Goal: Task Accomplishment & Management: Manage account settings

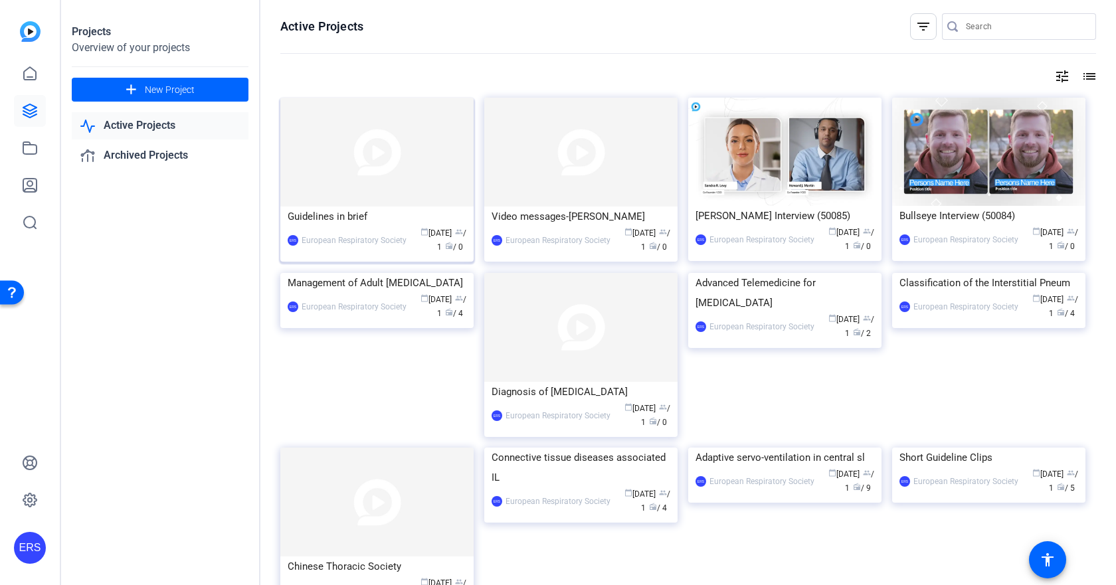
click at [377, 157] on img at bounding box center [376, 152] width 193 height 109
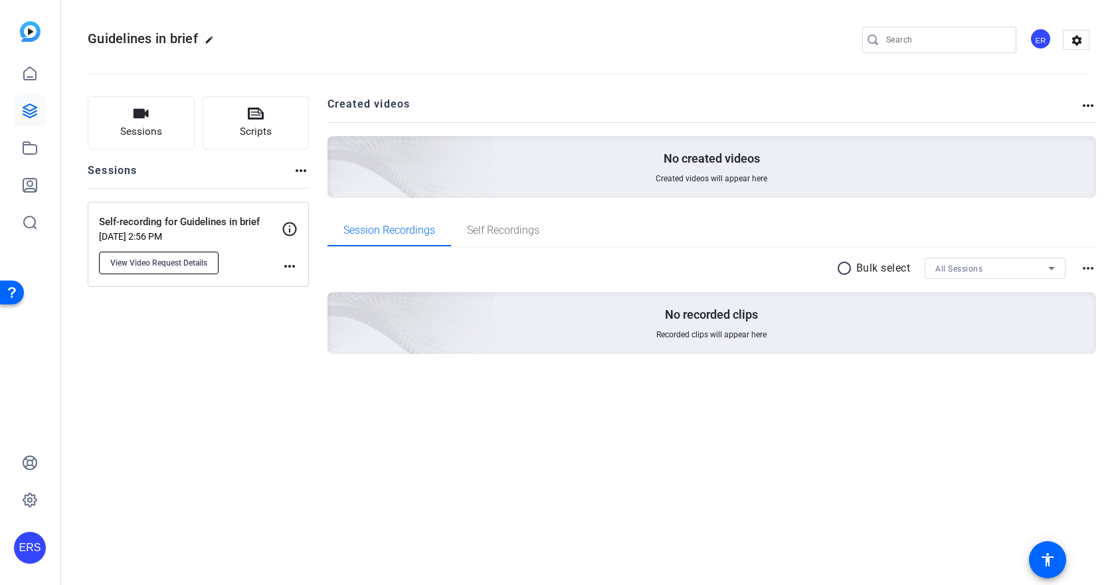
click at [148, 266] on span "View Video Request Details" at bounding box center [158, 263] width 97 height 11
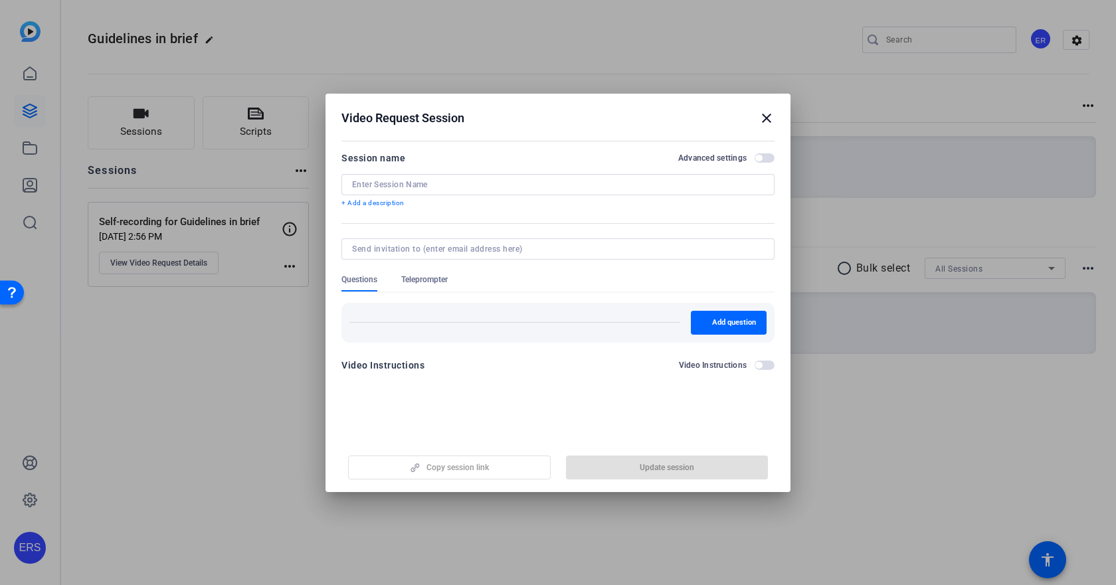
type input "Self-recording for Guidelines in brief"
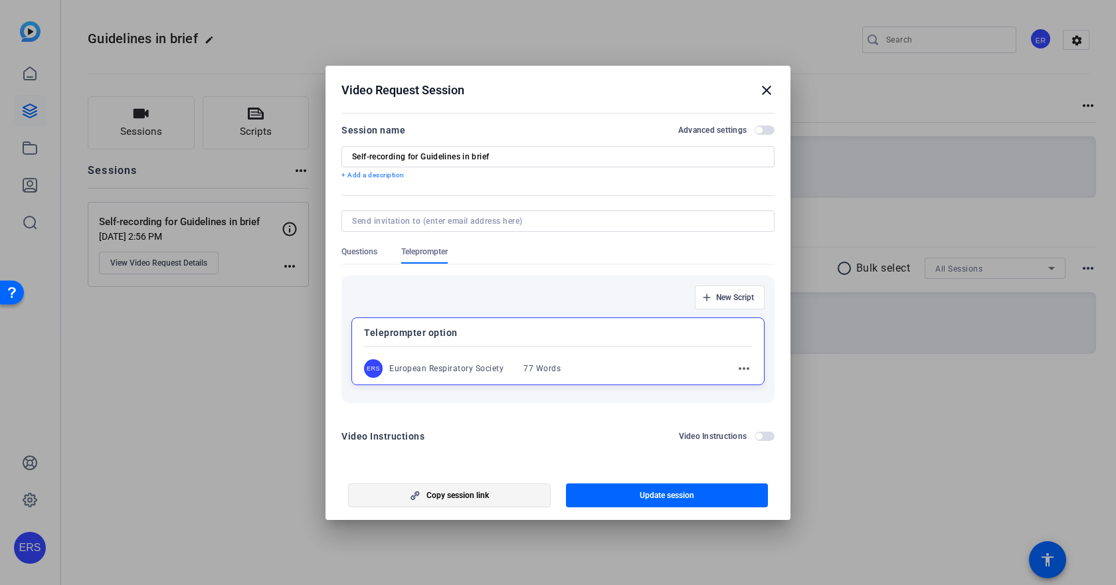
click at [447, 491] on span "Copy session link" at bounding box center [458, 495] width 62 height 11
click at [765, 86] on mat-icon "close" at bounding box center [767, 90] width 16 height 16
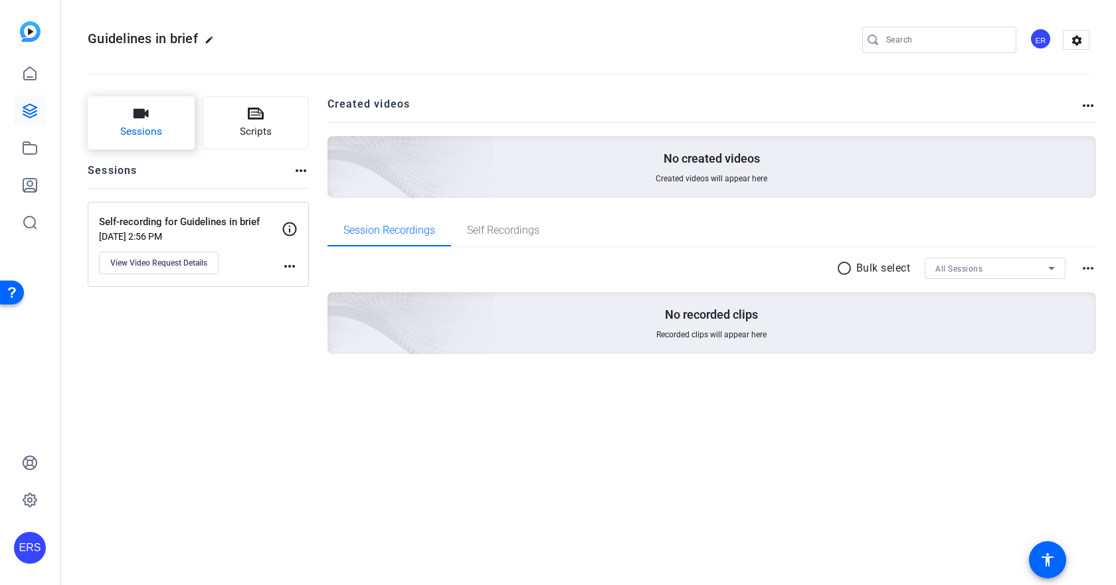
click at [146, 132] on span "Sessions" at bounding box center [141, 131] width 42 height 15
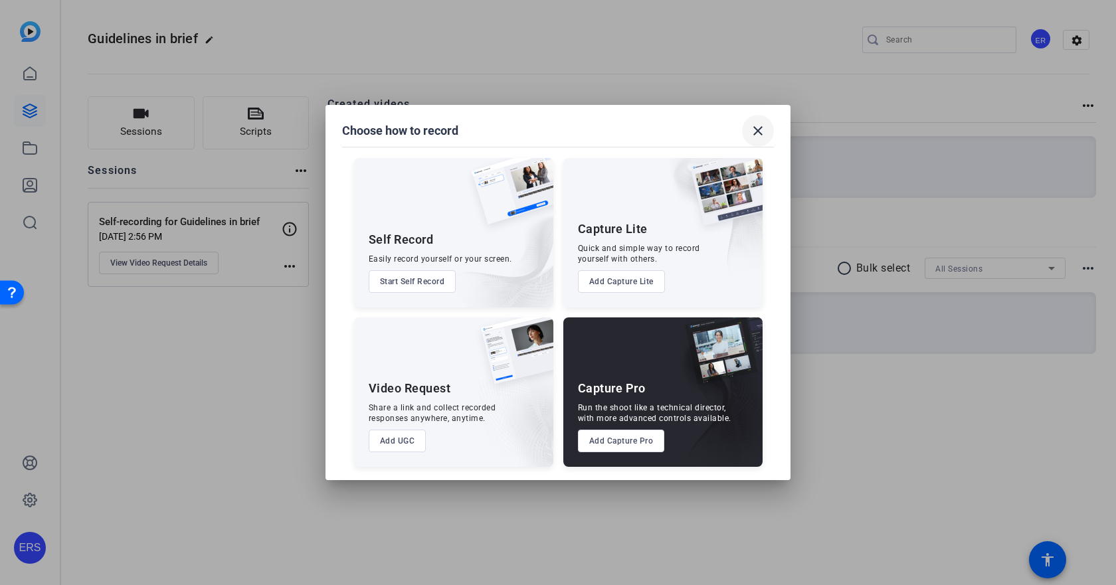
click at [763, 134] on mat-icon "close" at bounding box center [758, 131] width 16 height 16
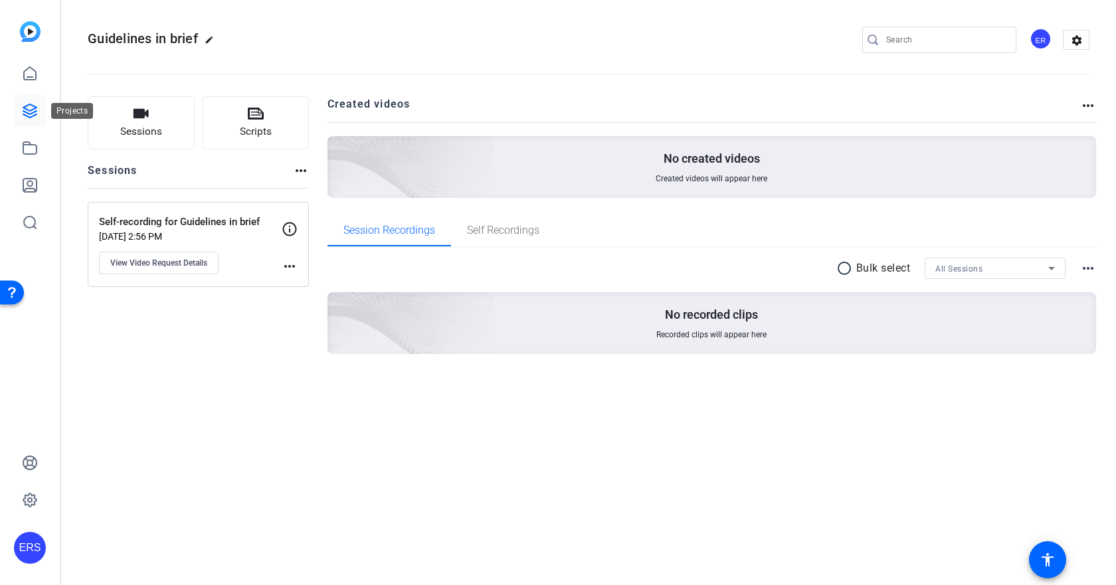
click at [25, 108] on icon at bounding box center [30, 111] width 16 height 16
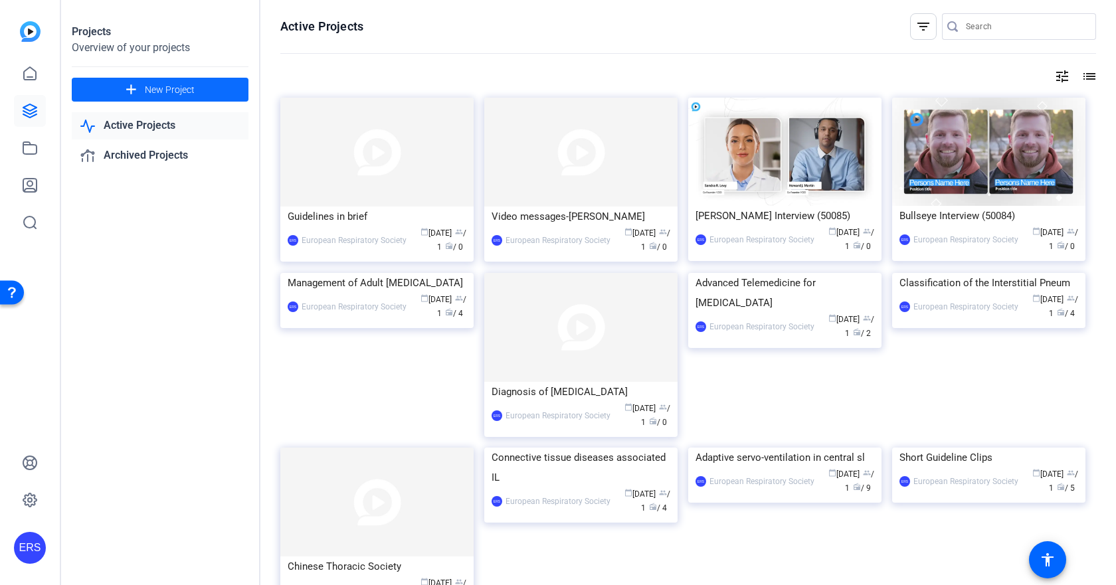
click at [178, 89] on span "New Project" at bounding box center [170, 90] width 50 height 14
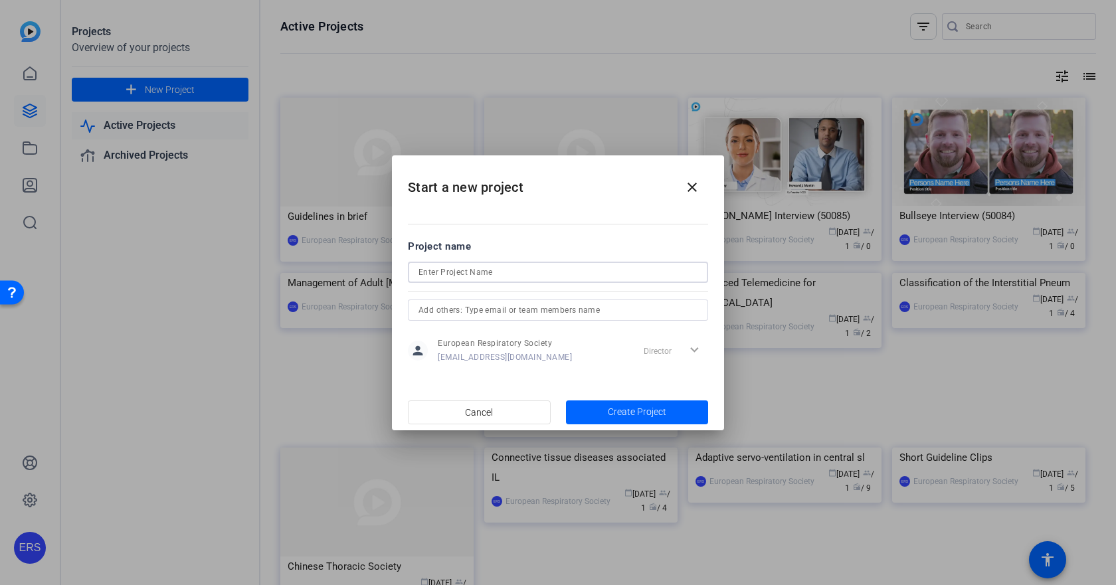
click at [458, 271] on input at bounding box center [558, 272] width 279 height 16
paste input "Connective tissue diseases associated ILD"
type input "Connective tissue diseases associated ILD"
click at [608, 413] on span "Create Project" at bounding box center [637, 412] width 58 height 14
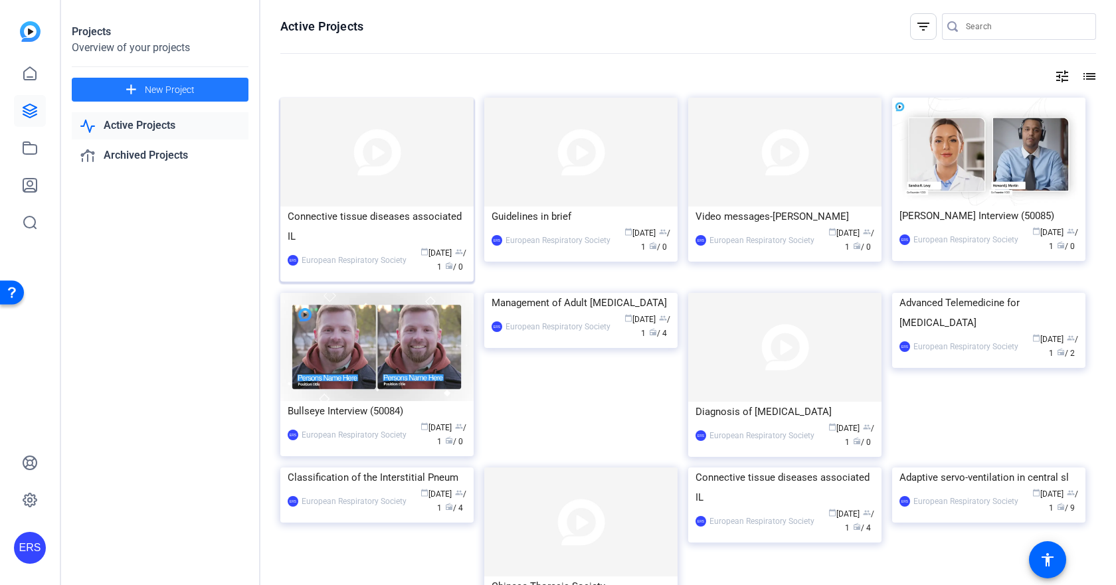
click at [362, 209] on div "Connective tissue diseases associated IL" at bounding box center [377, 227] width 179 height 40
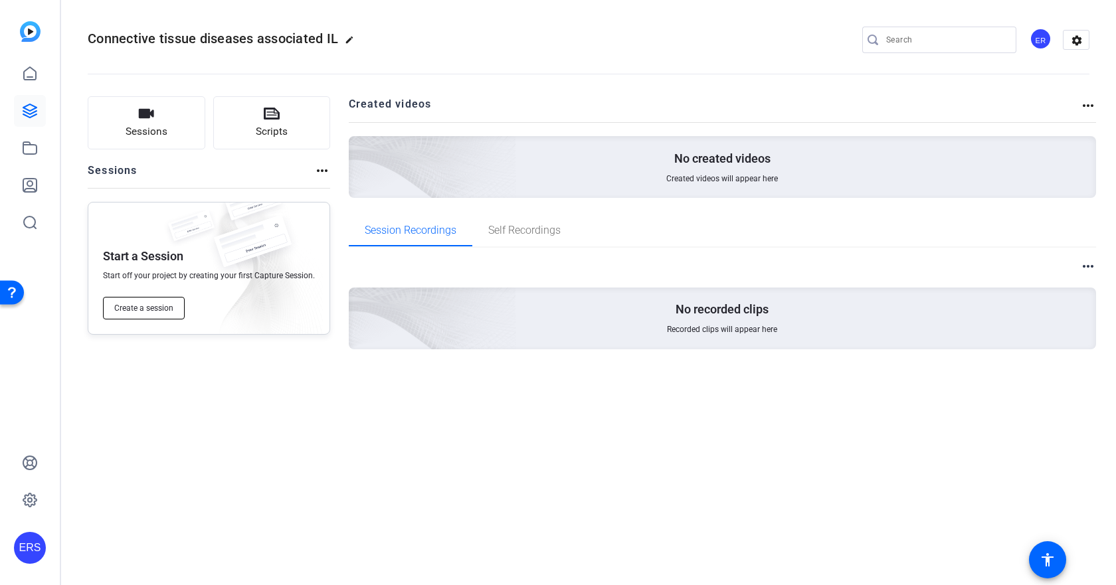
click at [136, 314] on button "Create a session" at bounding box center [144, 308] width 82 height 23
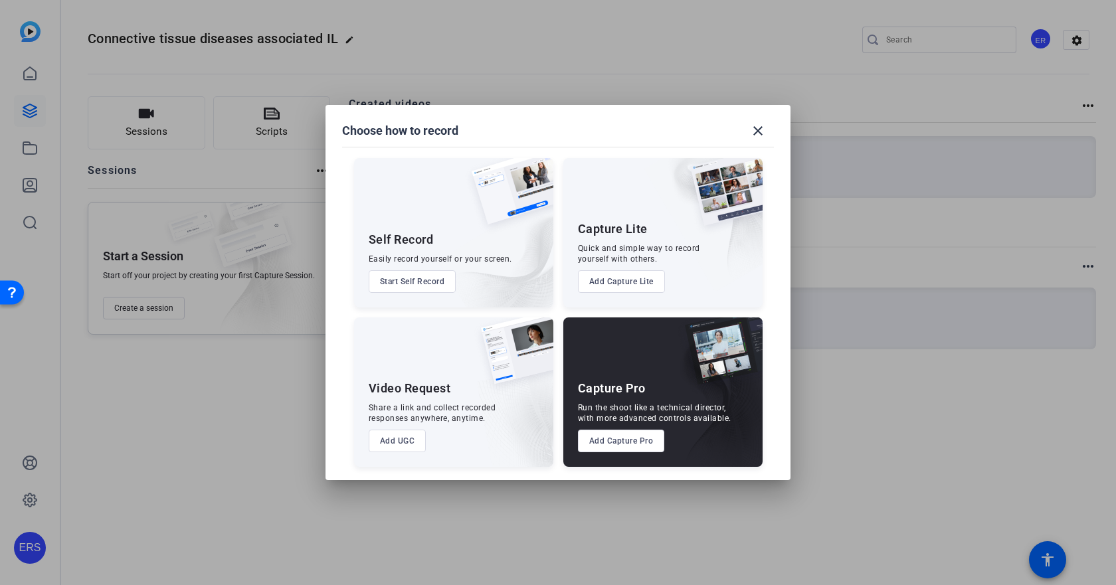
click at [401, 444] on button "Add UGC" at bounding box center [398, 441] width 58 height 23
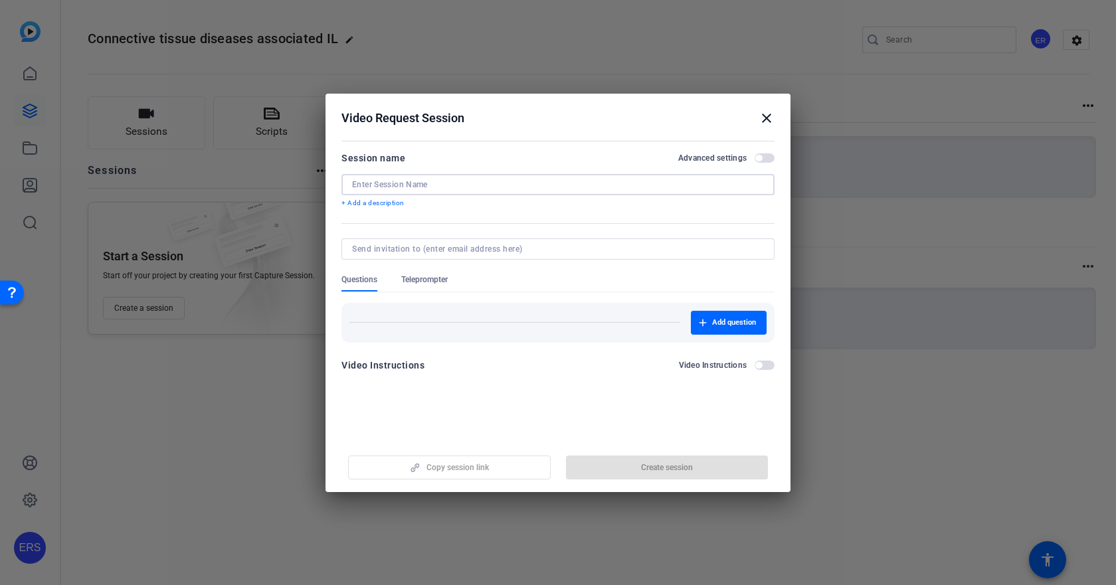
click at [409, 188] on input at bounding box center [558, 184] width 412 height 11
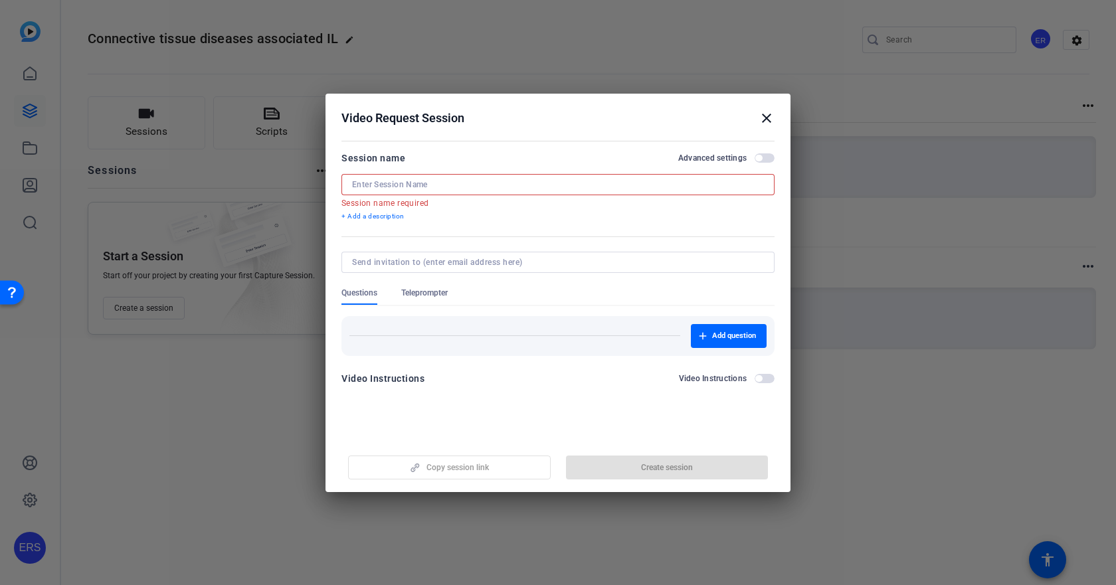
click at [425, 185] on input at bounding box center [558, 184] width 412 height 11
paste input "Connective tissue diseases associated ILD"
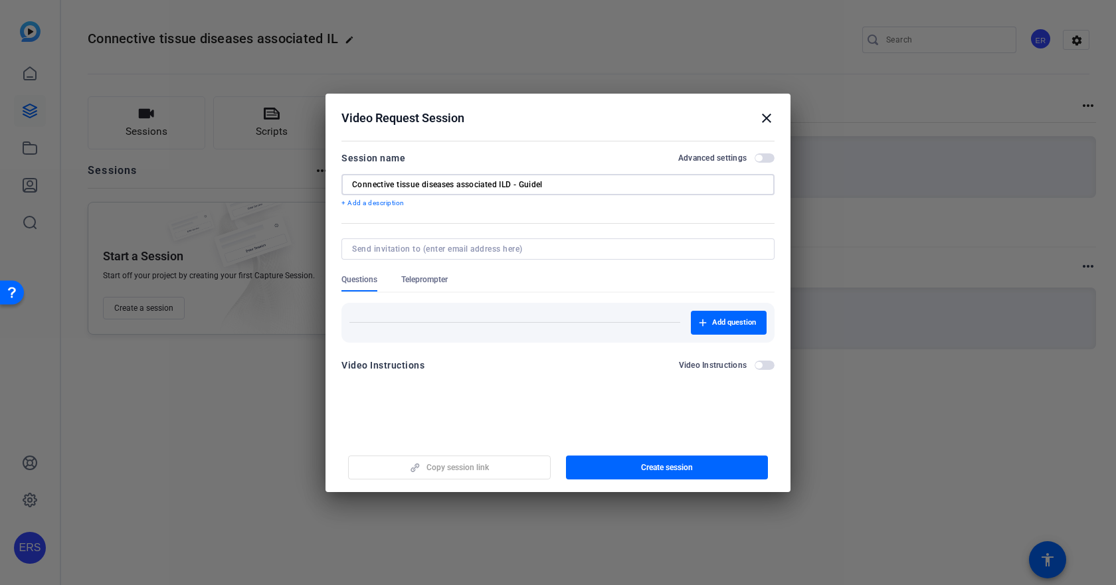
click at [520, 189] on input "Connective tissue diseases associated ILD - Guidel" at bounding box center [558, 184] width 412 height 11
drag, startPoint x: 522, startPoint y: 185, endPoint x: 592, endPoint y: 188, distance: 69.8
click at [592, 188] on input "Connective tissue diseases associated ILD - Guidel" at bounding box center [558, 184] width 412 height 11
drag, startPoint x: 520, startPoint y: 183, endPoint x: 561, endPoint y: 185, distance: 41.2
click at [561, 185] on input "Connective tissue diseases associated ILD - Brief" at bounding box center [558, 184] width 412 height 11
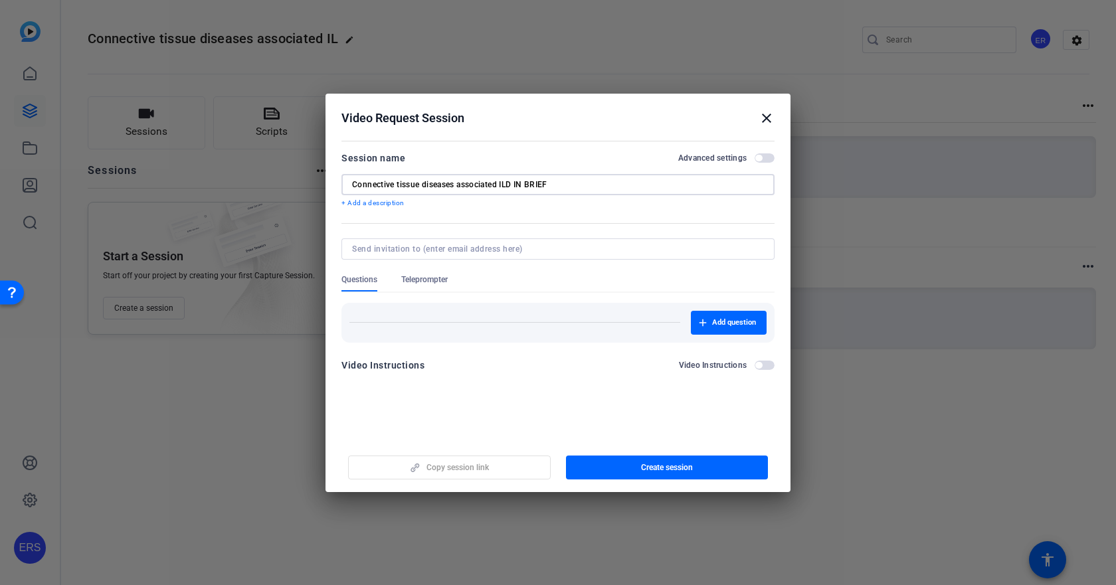
click at [515, 183] on input "Connective tissue diseases associated ILD IN BRIEF" at bounding box center [558, 184] width 412 height 11
click at [634, 458] on span "button" at bounding box center [667, 468] width 203 height 32
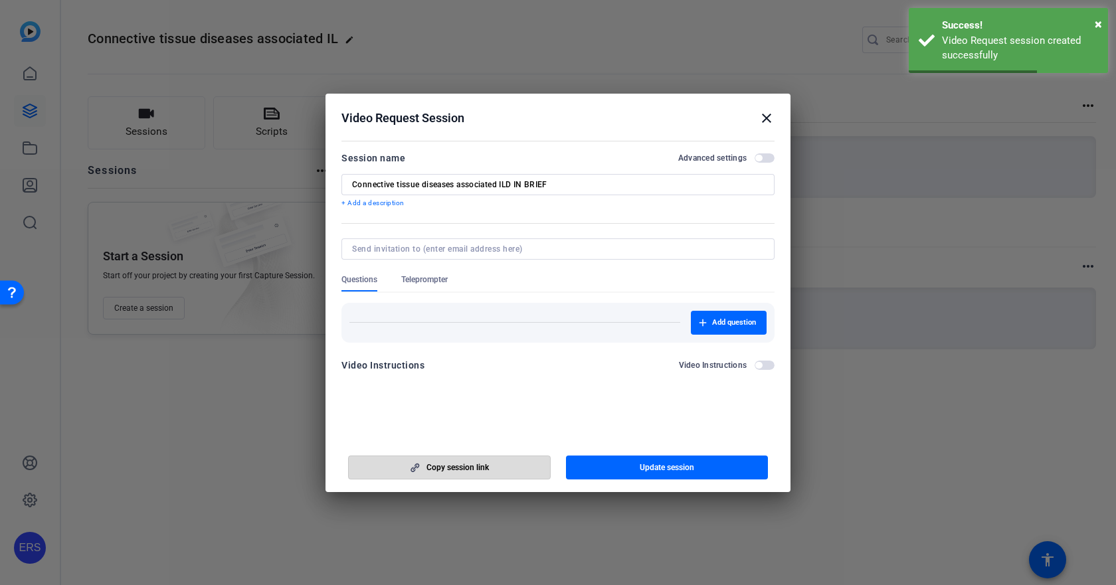
click at [488, 472] on span "Copy session link" at bounding box center [458, 467] width 62 height 11
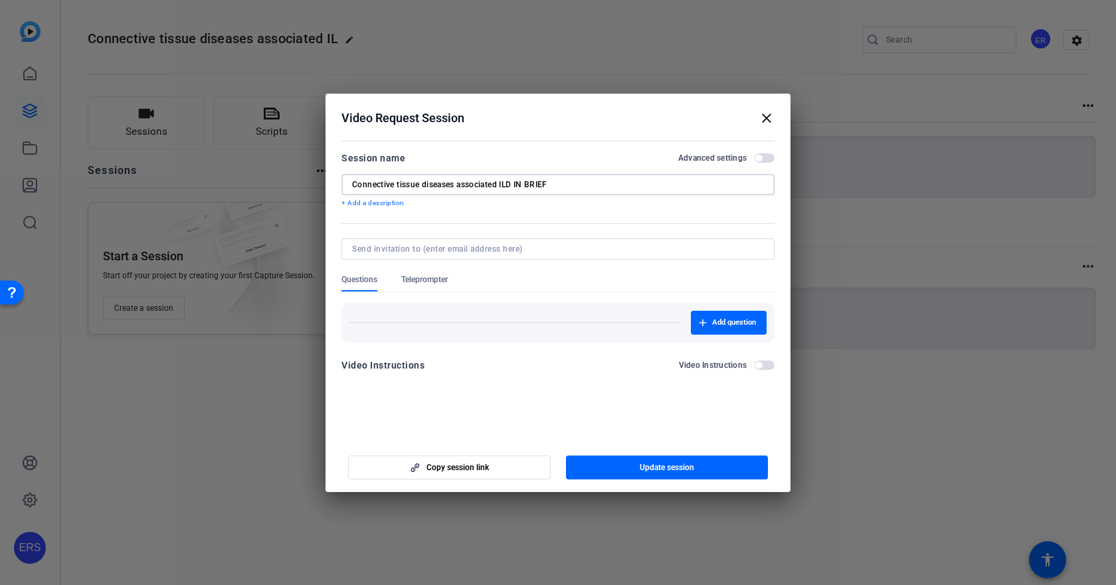
drag, startPoint x: 452, startPoint y: 183, endPoint x: 258, endPoint y: 178, distance: 194.1
click at [258, 178] on div "Choose how to record close Self Record Easily record yourself or your screen. S…" at bounding box center [558, 292] width 1116 height 585
click at [427, 185] on input "CTD associated ILD IN BRIEF" at bounding box center [558, 184] width 412 height 11
drag, startPoint x: 434, startPoint y: 183, endPoint x: 479, endPoint y: 183, distance: 44.5
click at [479, 183] on input "CTD associated ILD - IN BRIEF" at bounding box center [558, 184] width 412 height 11
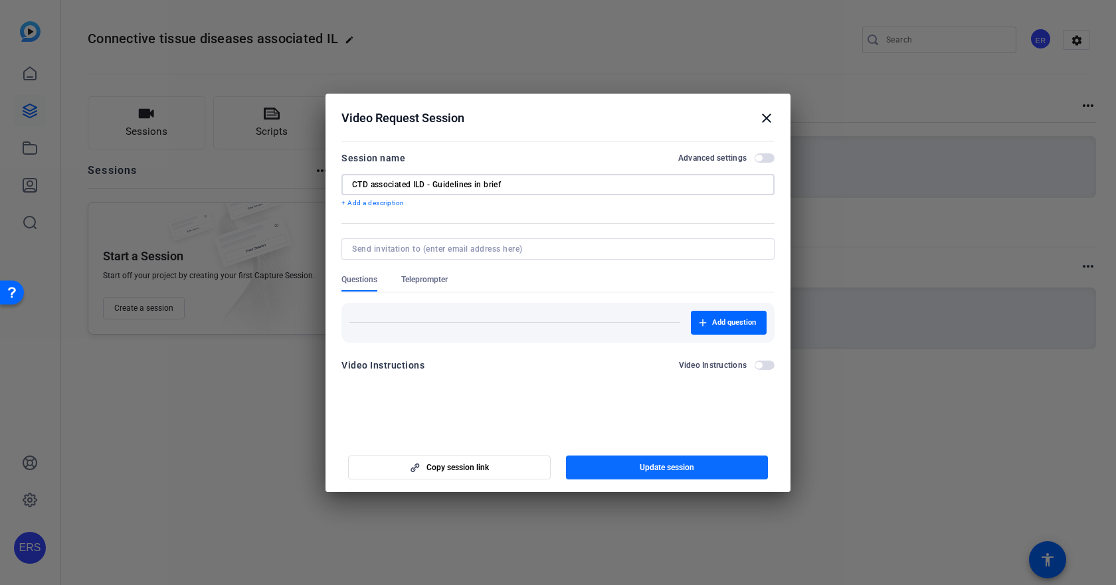
type input "CTD associated ILD - Guidelines in brief"
click at [648, 470] on span "Update session" at bounding box center [667, 467] width 54 height 11
